Goal: Task Accomplishment & Management: Manage account settings

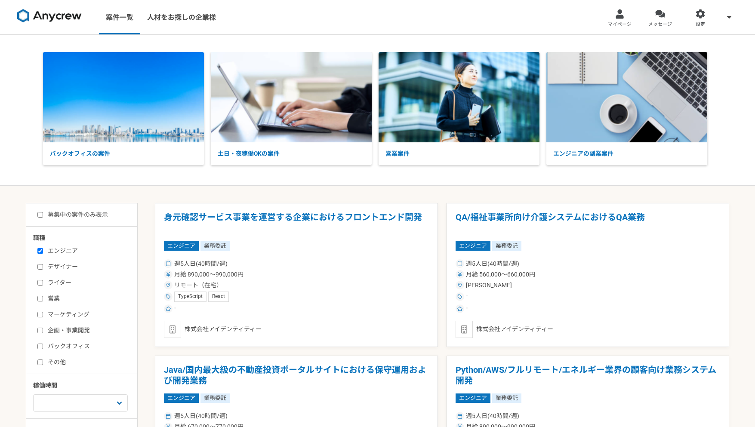
scroll to position [207, 0]
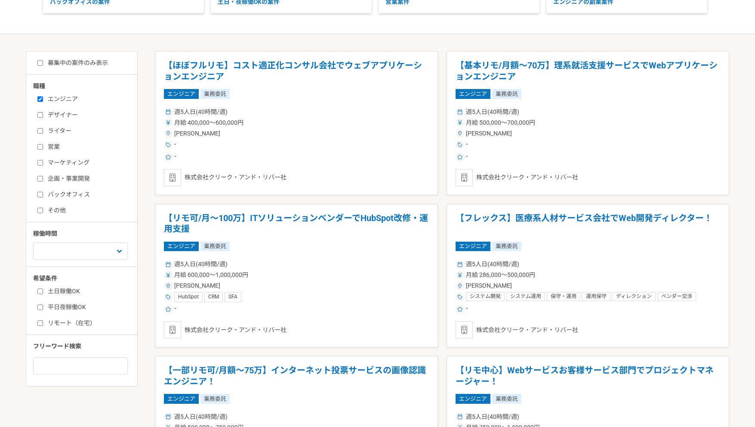
scroll to position [117, 0]
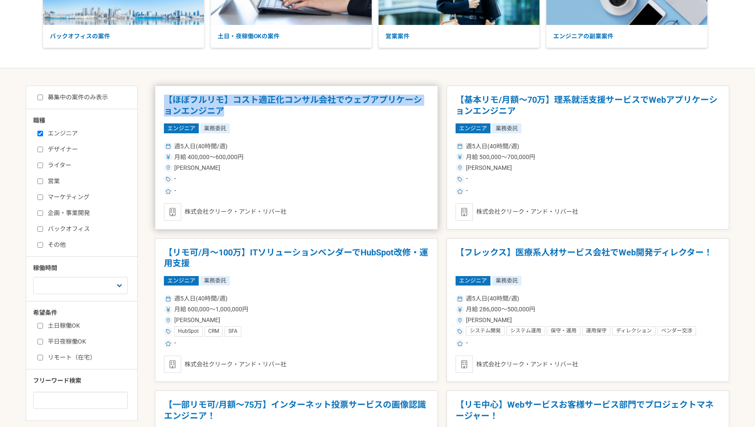
drag, startPoint x: 154, startPoint y: 90, endPoint x: 255, endPoint y: 108, distance: 102.6
copy h1 "【ほぼフルリモ】コスト適正化コンサル会社でウェブアプリケーションエンジニア"
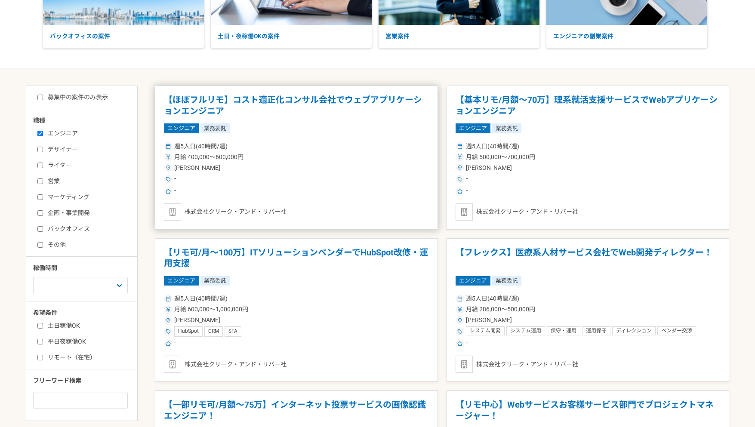
drag, startPoint x: 295, startPoint y: 217, endPoint x: 287, endPoint y: 213, distance: 9.8
click at [287, 213] on div "株式会社クリーク・アンド・リバー社" at bounding box center [296, 211] width 265 height 17
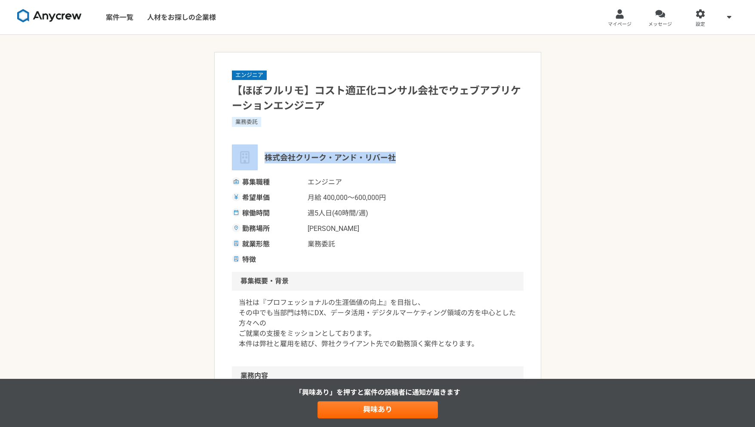
drag, startPoint x: 266, startPoint y: 155, endPoint x: 404, endPoint y: 145, distance: 138.5
click at [404, 145] on div "株式会社クリーク・アンド・リバー社" at bounding box center [378, 158] width 292 height 26
